Goal: Find specific page/section: Find specific page/section

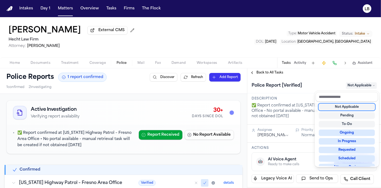
scroll to position [178, 0]
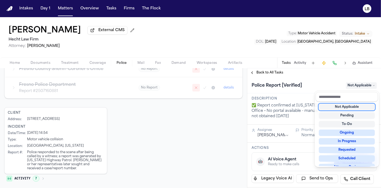
click at [61, 8] on div "Intakes Day 1 Matters Overview Tasks Firms The Flock LB [PERSON_NAME] External …" at bounding box center [190, 94] width 381 height 188
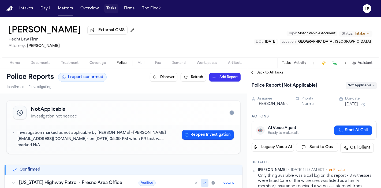
click at [114, 9] on button "Tasks" at bounding box center [111, 9] width 14 height 10
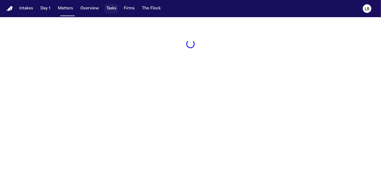
click at [114, 9] on button "Tasks" at bounding box center [111, 9] width 14 height 10
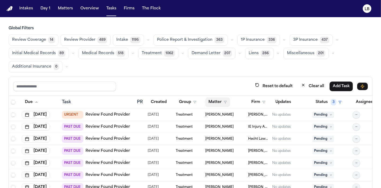
click at [219, 103] on button "Matter" at bounding box center [217, 102] width 25 height 10
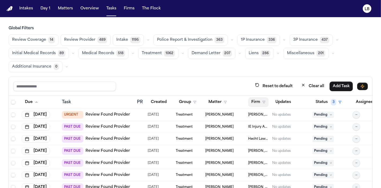
click at [263, 102] on icon "button" at bounding box center [263, 102] width 3 height 3
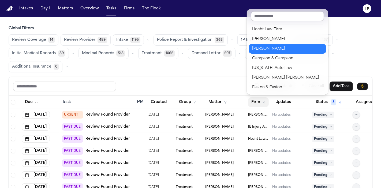
scroll to position [20, 0]
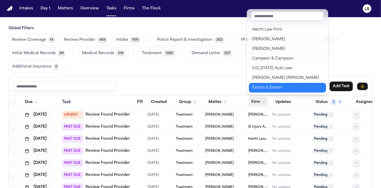
click at [277, 88] on div "Easton & Easton" at bounding box center [287, 87] width 71 height 6
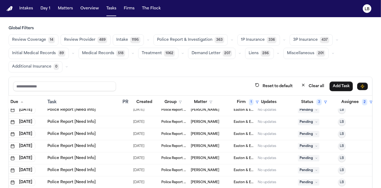
scroll to position [44, 0]
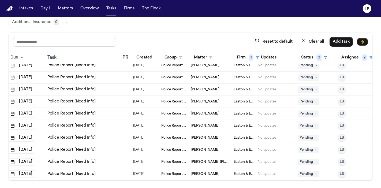
click at [239, 172] on span "Easton & Easton" at bounding box center [244, 174] width 20 height 4
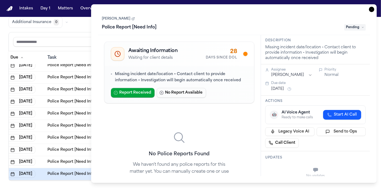
click at [111, 20] on link "[PERSON_NAME]" at bounding box center [118, 19] width 33 height 4
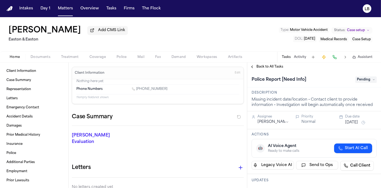
click at [38, 57] on span "Documents" at bounding box center [41, 57] width 20 height 4
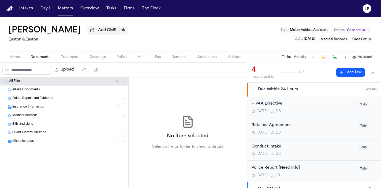
click at [29, 91] on span "Intake Documents" at bounding box center [26, 90] width 28 height 5
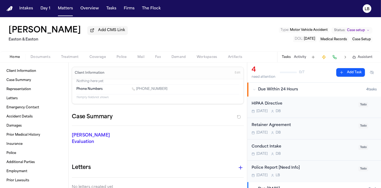
click at [21, 56] on button "Home" at bounding box center [14, 57] width 21 height 6
click at [0, 107] on div "Client Information Case Summary Representation Letters Emergency Contact Accide…" at bounding box center [34, 124] width 68 height 125
